Goal: Navigation & Orientation: Find specific page/section

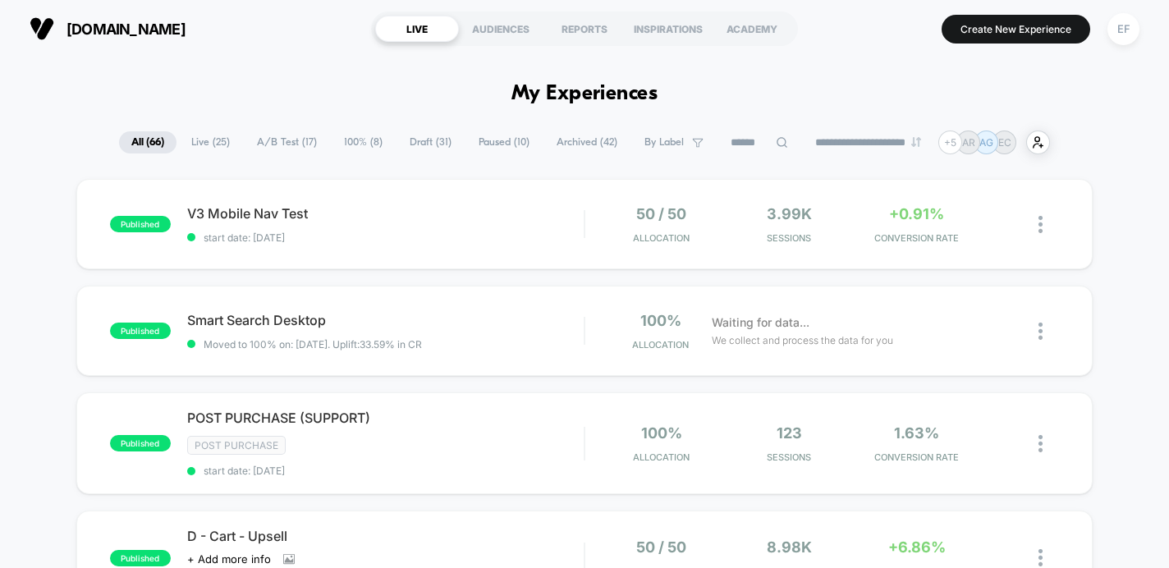
click at [272, 145] on span "A/B Test ( 17 )" at bounding box center [287, 142] width 85 height 22
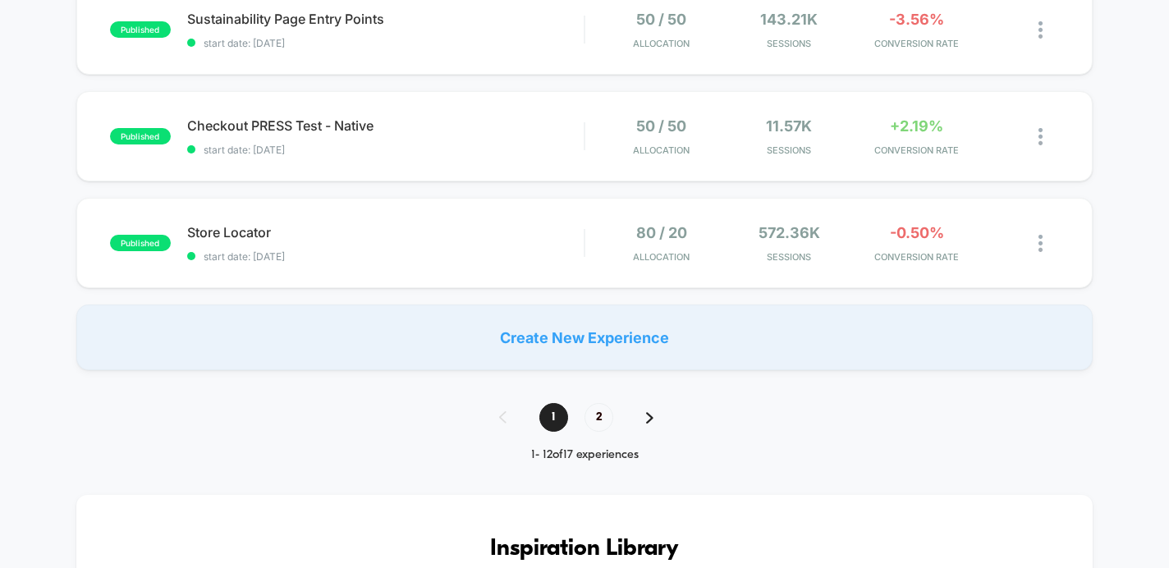
scroll to position [1347, 0]
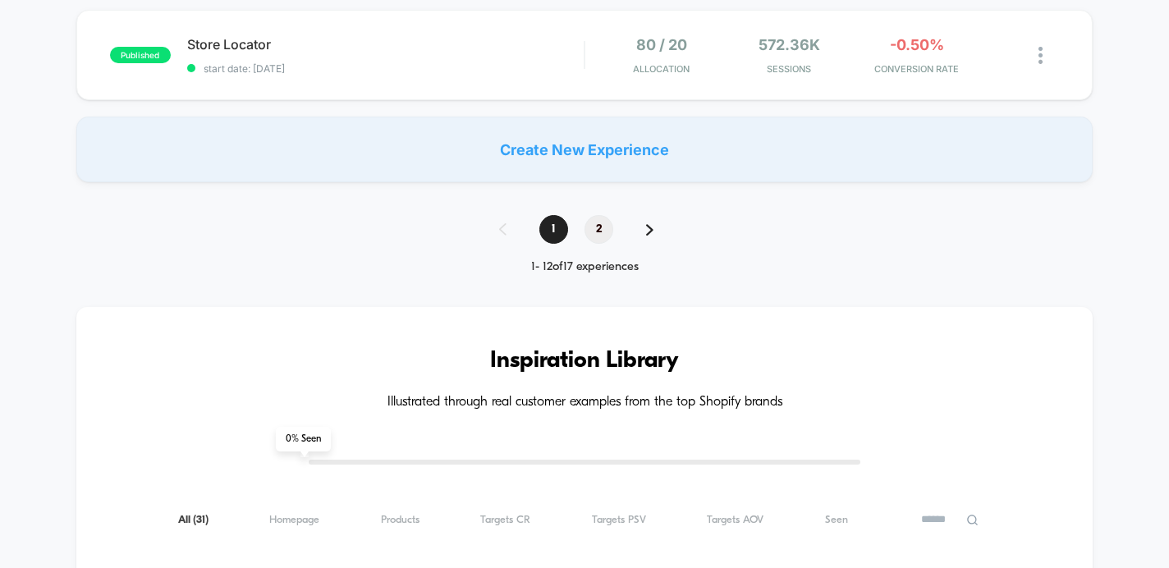
click at [594, 215] on span "2" at bounding box center [598, 229] width 29 height 29
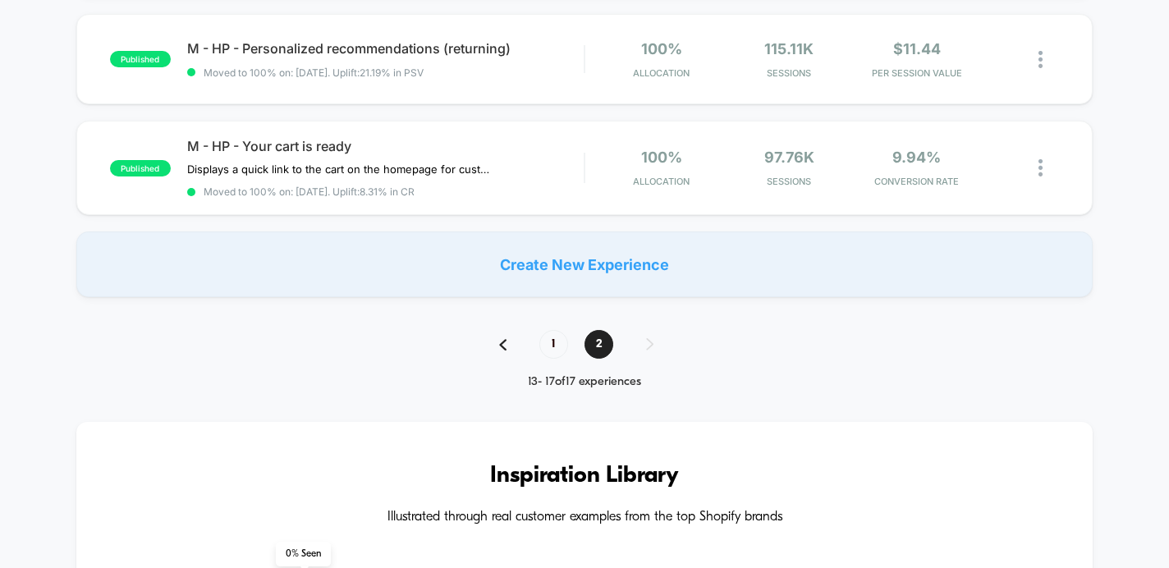
scroll to position [612, 0]
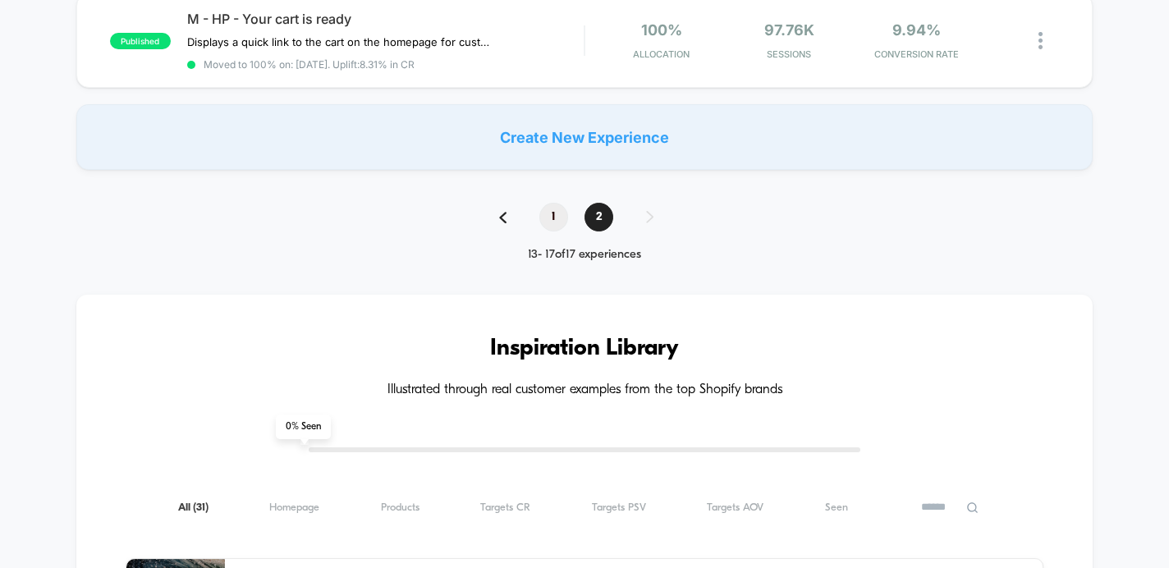
click at [557, 213] on span "1" at bounding box center [553, 217] width 29 height 29
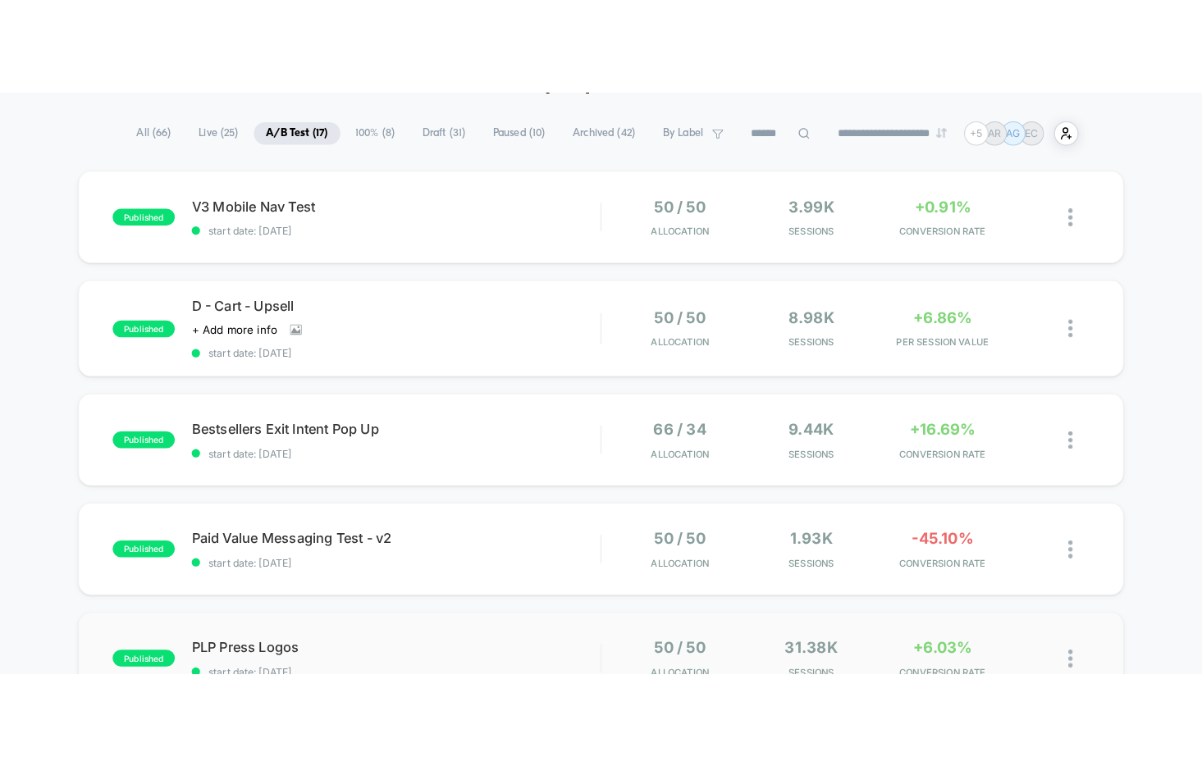
scroll to position [103, 0]
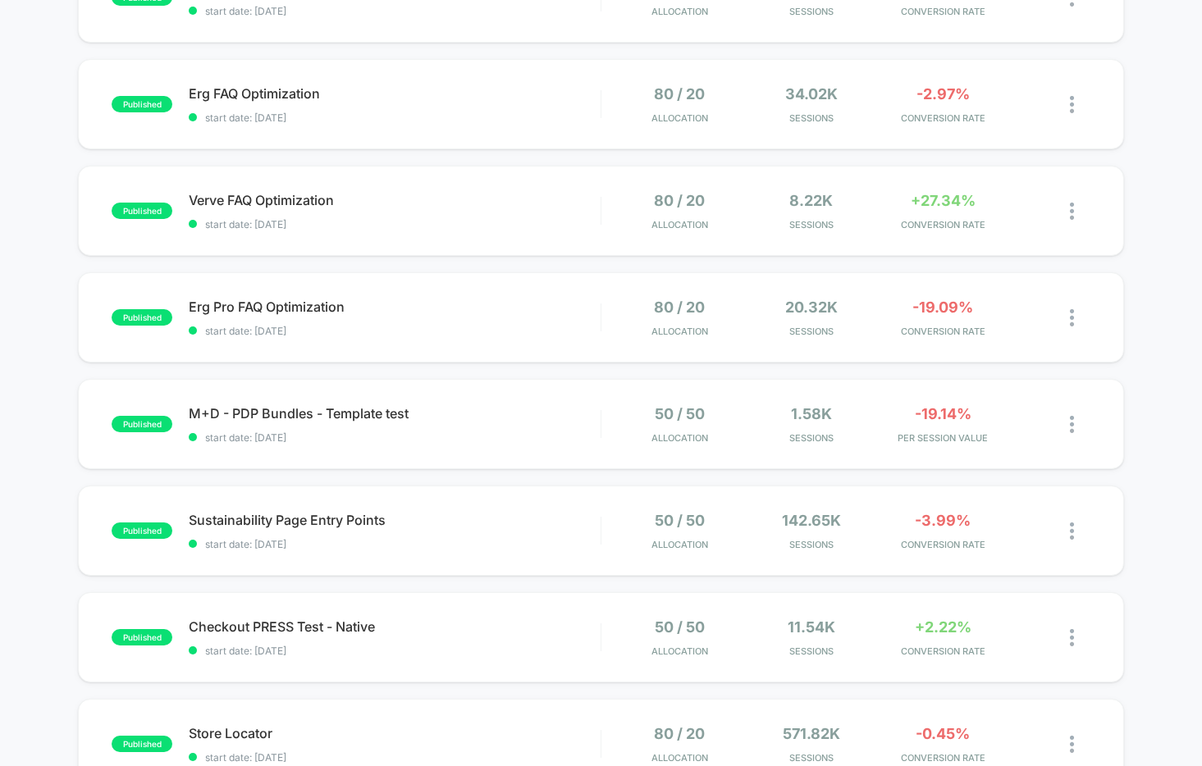
scroll to position [718, 0]
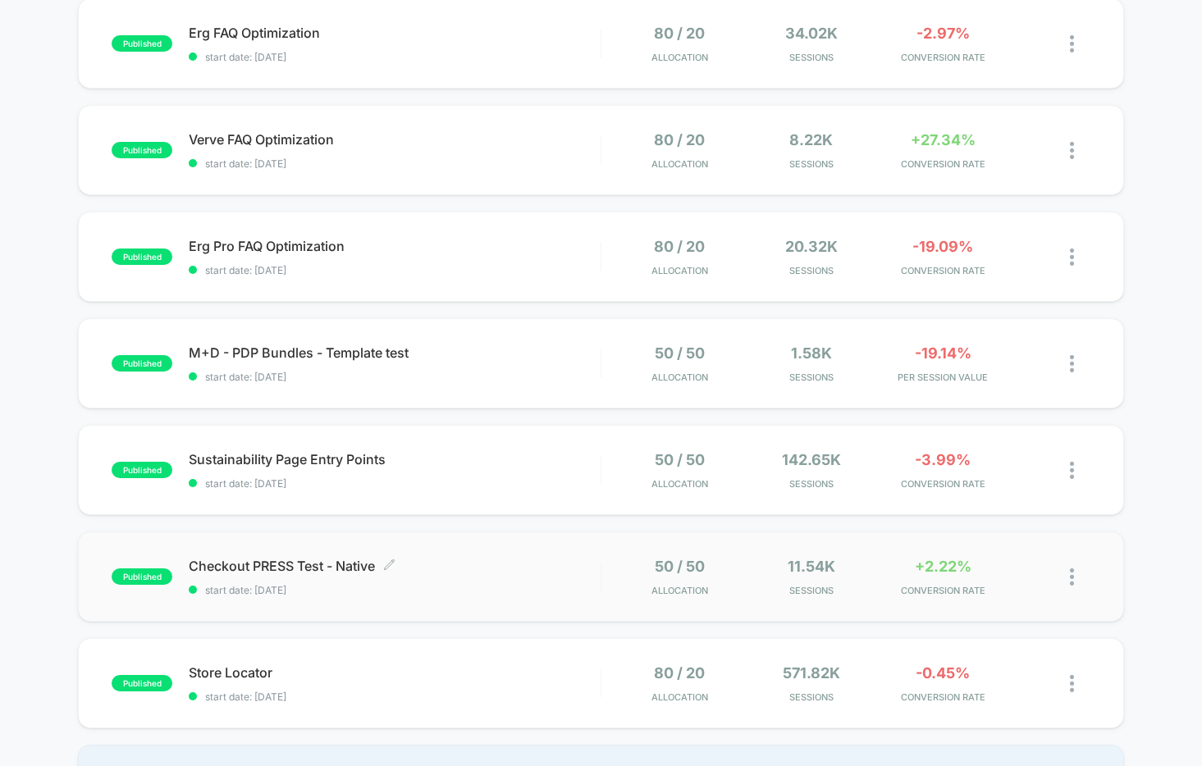
click at [492, 569] on span "Checkout PRESS Test - Native Click to edit experience details" at bounding box center [395, 566] width 412 height 16
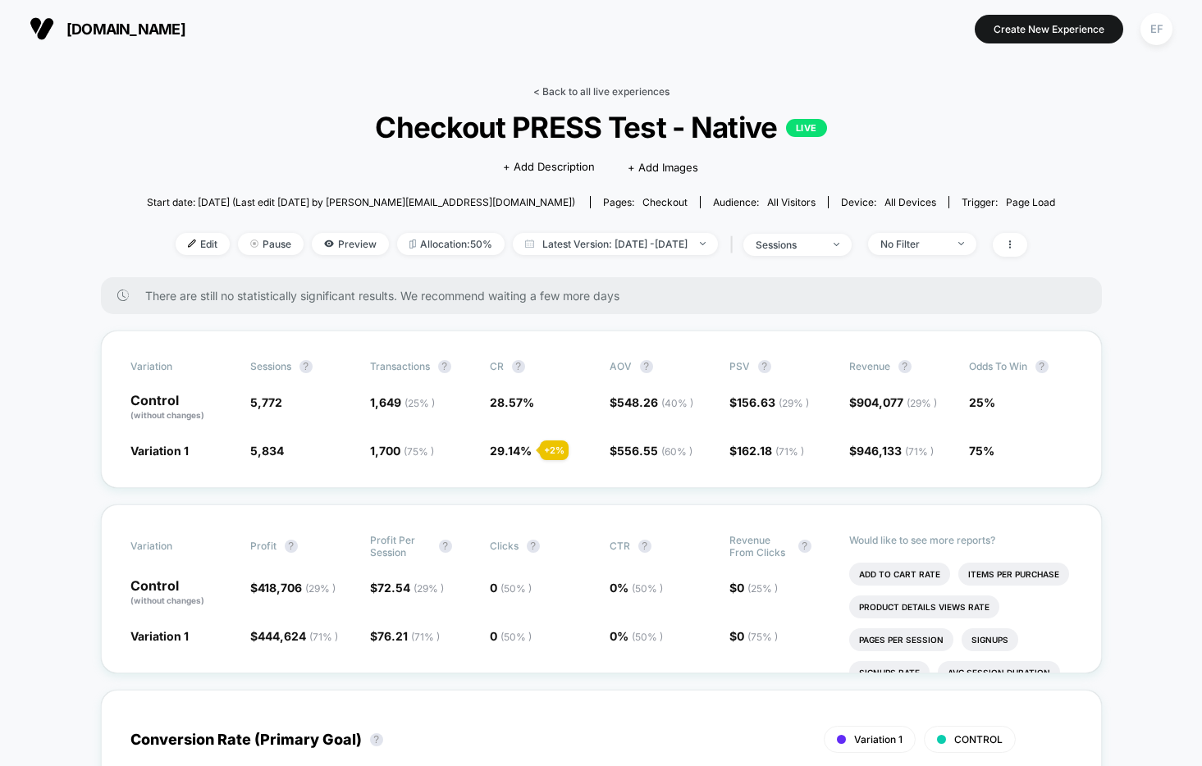
click at [607, 94] on link "< Back to all live experiences" at bounding box center [601, 91] width 136 height 12
